Goal: Information Seeking & Learning: Check status

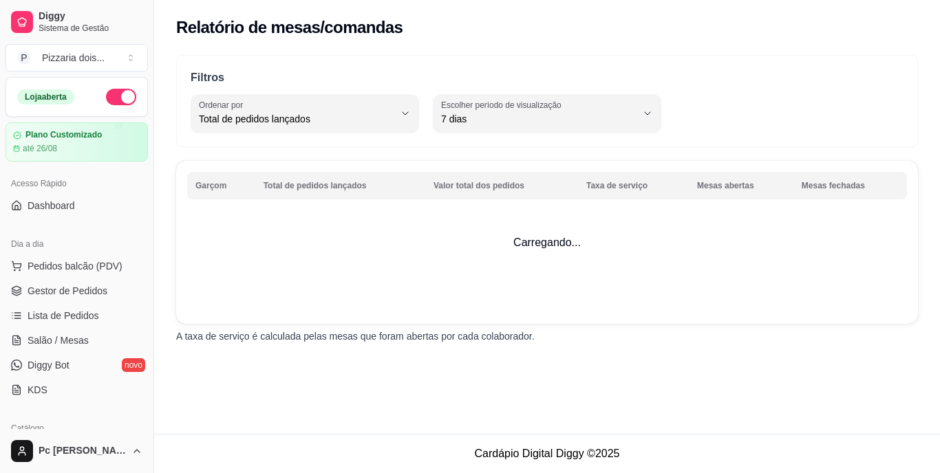
select select "TOTAL_OF_ORDERS"
select select "7"
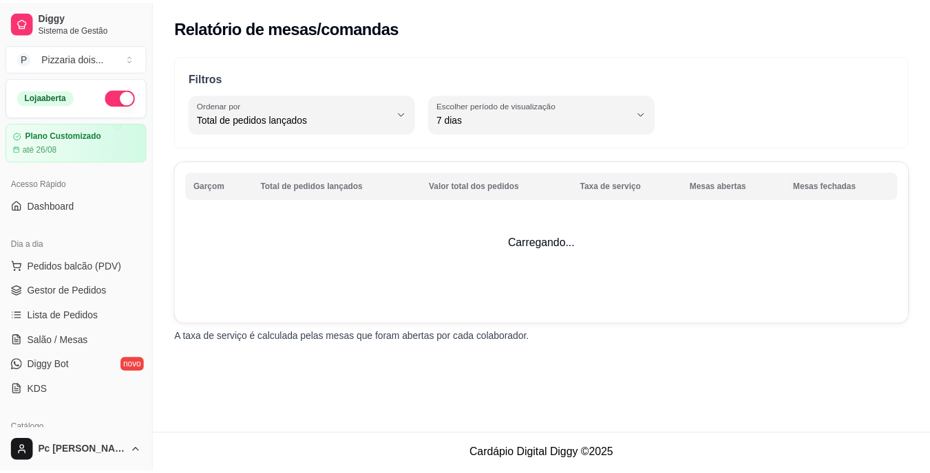
scroll to position [413, 0]
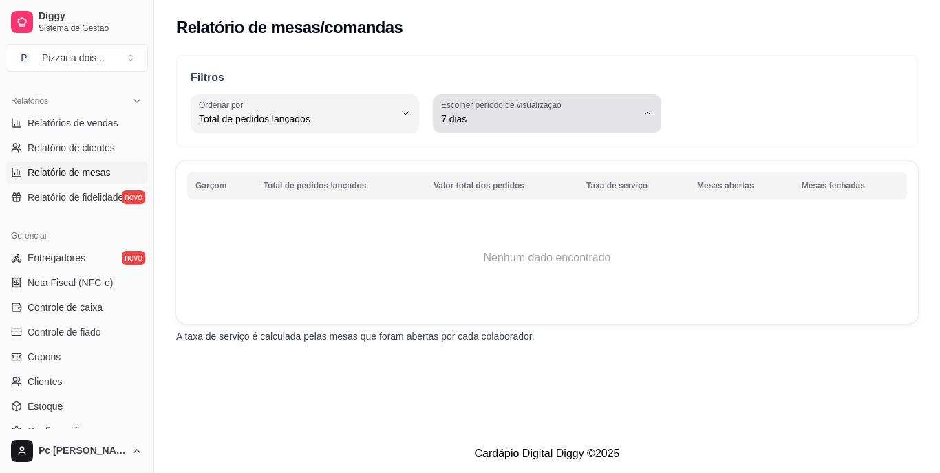
click at [630, 116] on span "7 dias" at bounding box center [538, 119] width 195 height 14
click at [530, 152] on span "Hoje" at bounding box center [540, 151] width 185 height 13
type input "0"
select select "0"
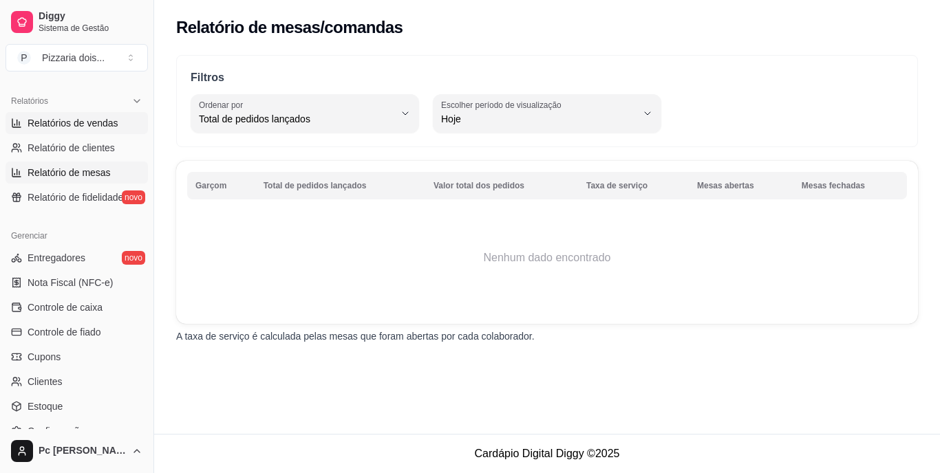
click at [100, 118] on span "Relatórios de vendas" at bounding box center [73, 123] width 91 height 14
select select "ALL"
select select "0"
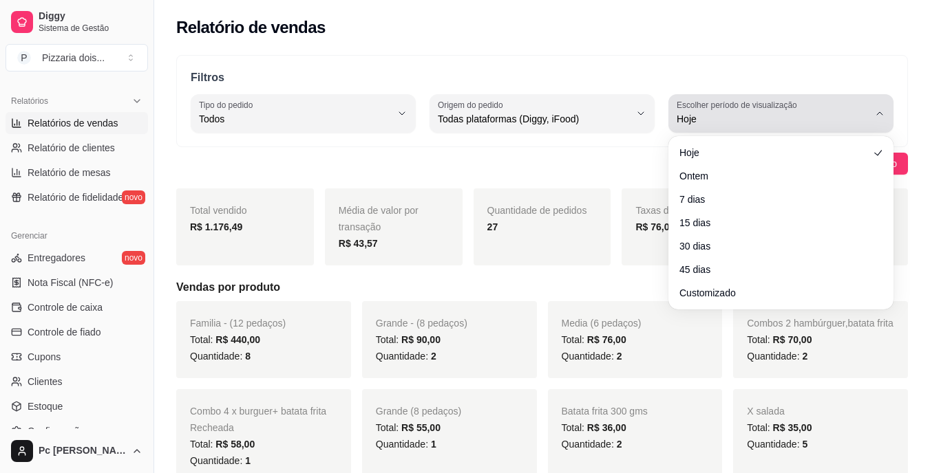
click at [700, 121] on span "Hoje" at bounding box center [772, 119] width 192 height 14
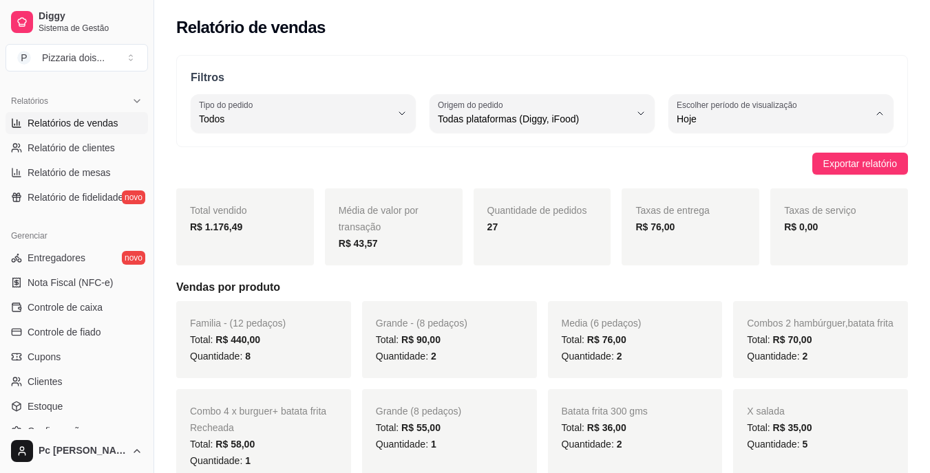
click at [700, 193] on span "7 dias" at bounding box center [774, 197] width 182 height 13
type input "7"
select select "7"
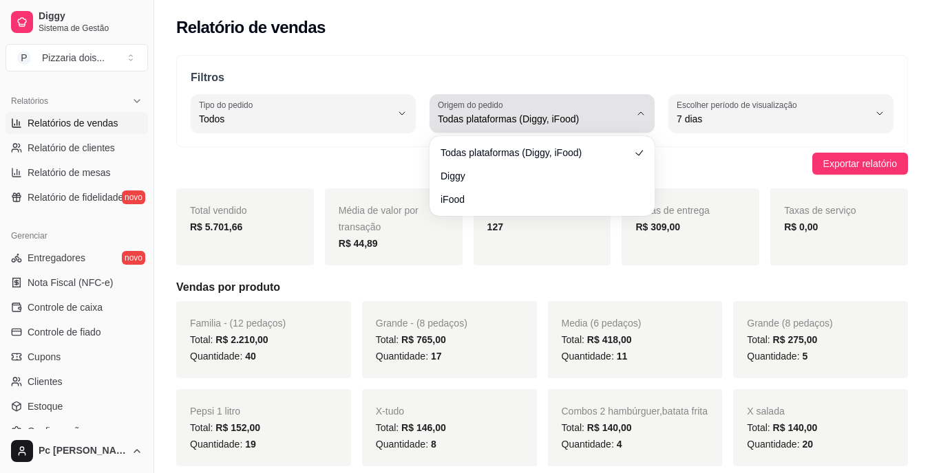
click at [597, 121] on span "Todas plataformas (Diggy, iFood)" at bounding box center [534, 119] width 192 height 14
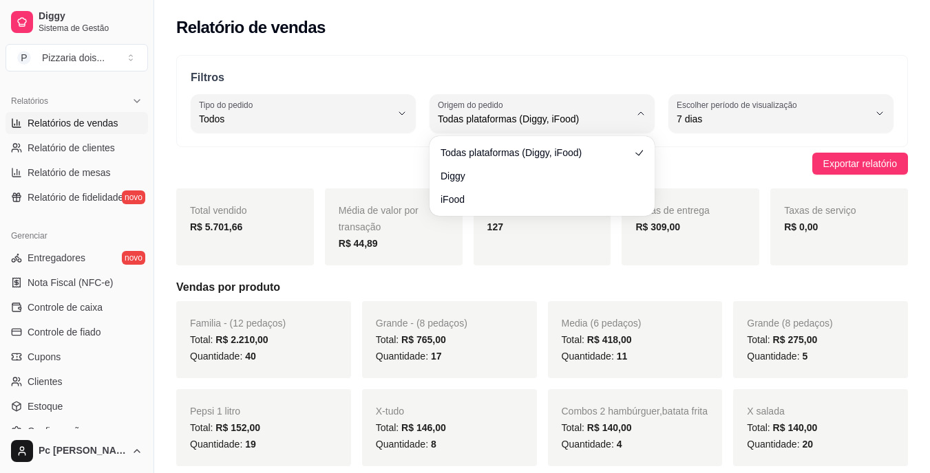
click at [577, 86] on div "Filtros ALL Tipo do pedido Todos Entrega Retirada Mesa Consumo local Tipo do pe…" at bounding box center [542, 101] width 732 height 92
